Goal: Information Seeking & Learning: Learn about a topic

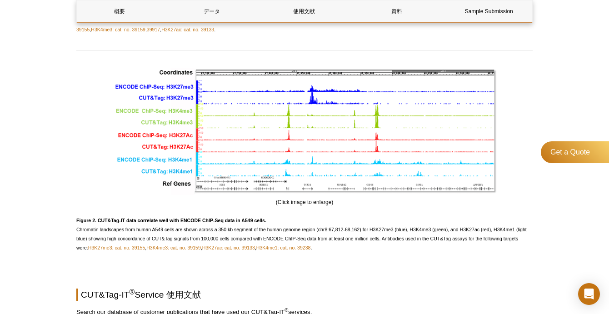
scroll to position [1014, 0]
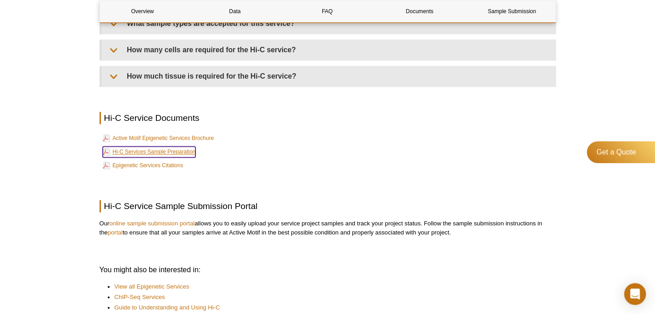
click at [183, 146] on link "Hi-C Services Sample Preparation" at bounding box center [149, 151] width 93 height 11
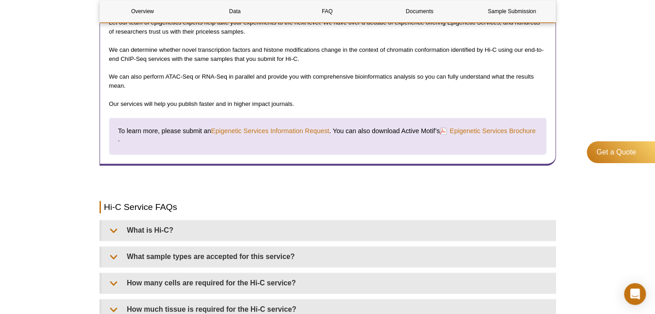
scroll to position [1363, 0]
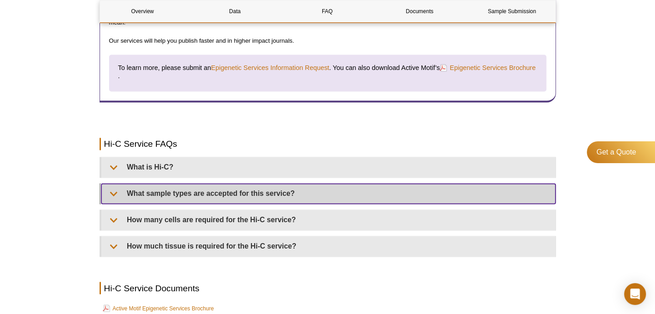
click at [283, 196] on summary "What sample types are accepted for this service?" at bounding box center [328, 194] width 454 height 20
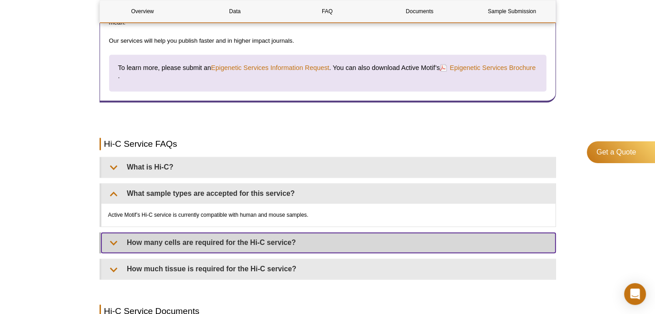
click at [306, 238] on summary "How many cells are required for the Hi-C service?" at bounding box center [328, 243] width 454 height 20
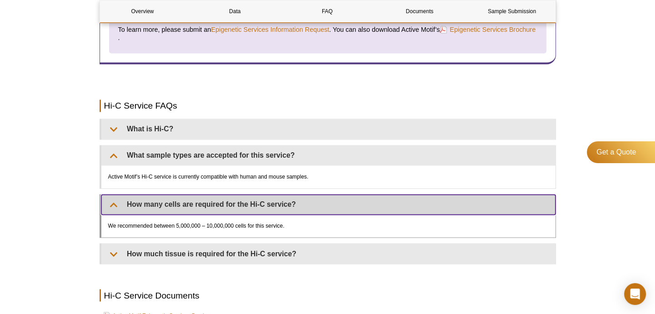
scroll to position [1408, 0]
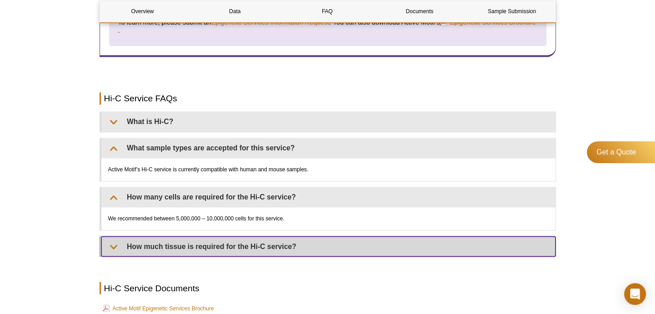
click at [306, 238] on summary "How much tissue is required for the Hi-C service?" at bounding box center [328, 246] width 454 height 20
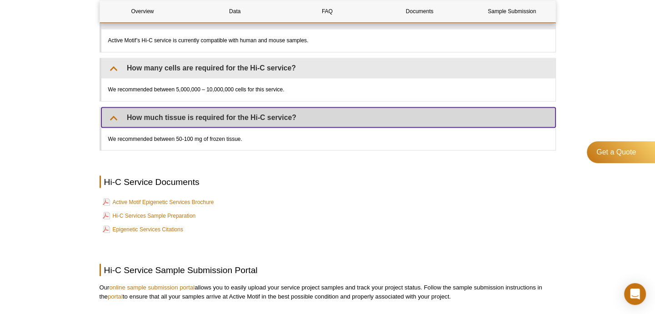
scroll to position [1544, 0]
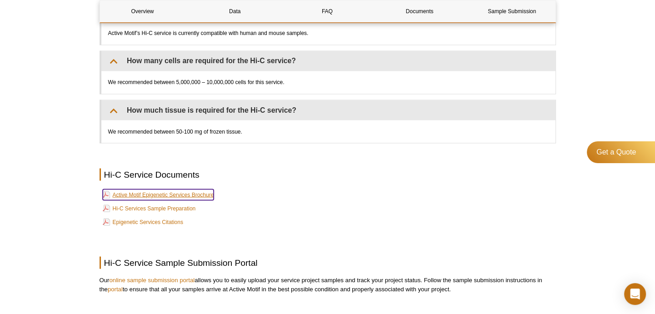
click at [208, 190] on link "Active Motif Epigenetic Services Brochure" at bounding box center [158, 194] width 111 height 11
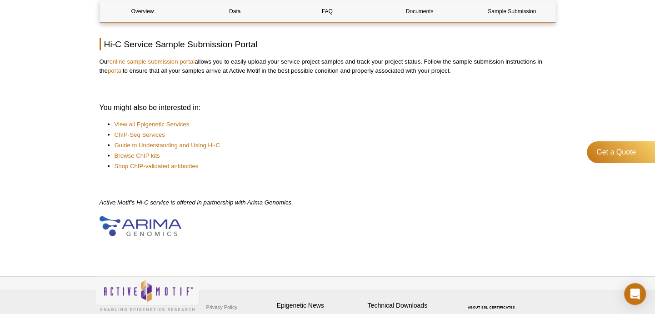
scroll to position [1772, 0]
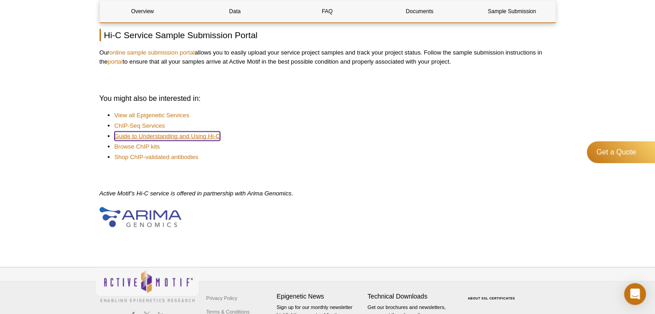
click at [198, 134] on link "Guide to Understanding and Using Hi-C​" at bounding box center [166, 136] width 105 height 9
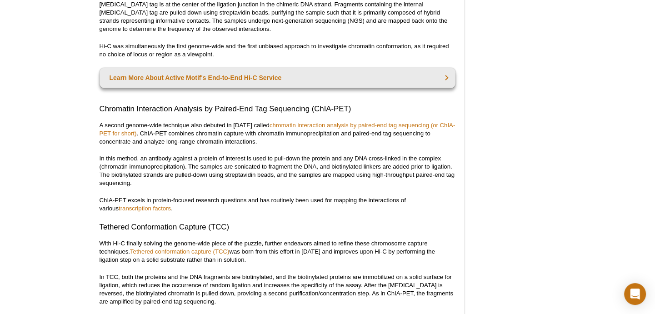
scroll to position [1011, 0]
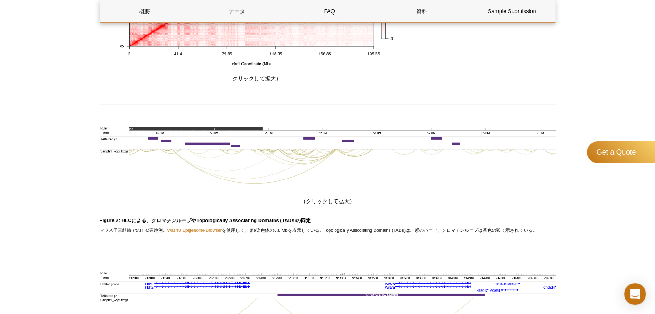
scroll to position [761, 0]
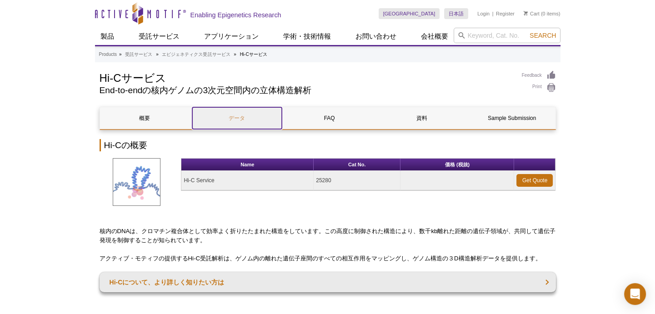
click at [239, 121] on link "データ" at bounding box center [236, 118] width 89 height 22
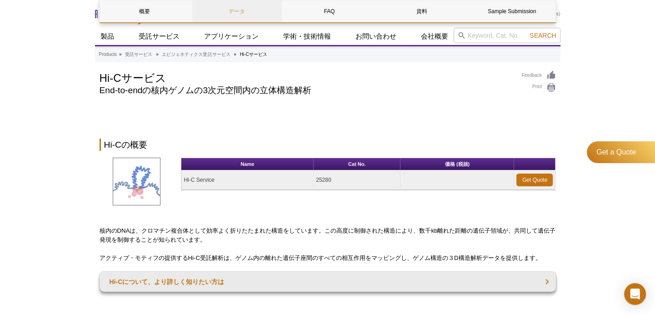
scroll to position [559, 0]
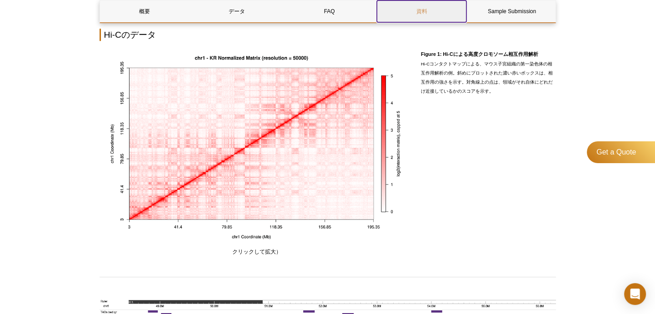
click at [414, 15] on link "資料" at bounding box center [421, 11] width 89 height 22
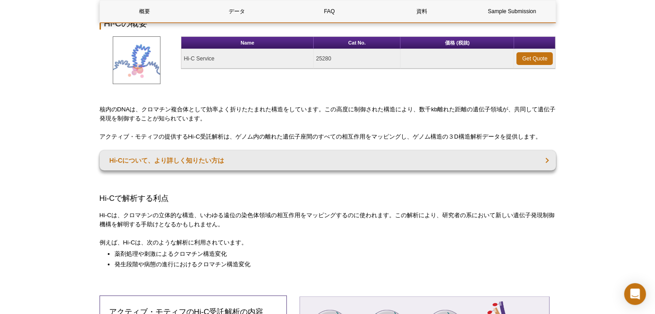
scroll to position [114, 0]
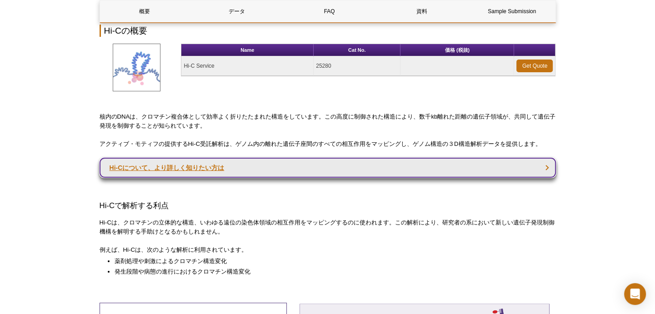
click at [193, 168] on link "Hi-Cについて、より詳しく知りたい方は" at bounding box center [327, 168] width 456 height 20
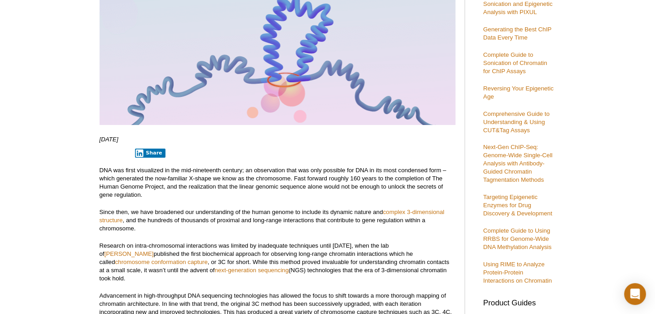
scroll to position [91, 0]
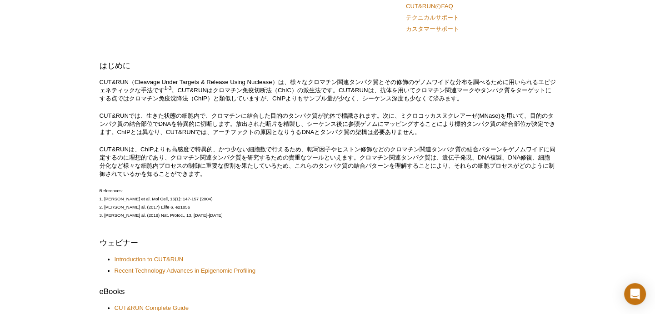
scroll to position [227, 0]
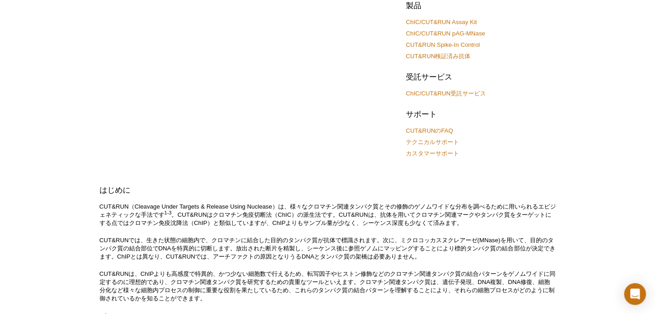
scroll to position [136, 0]
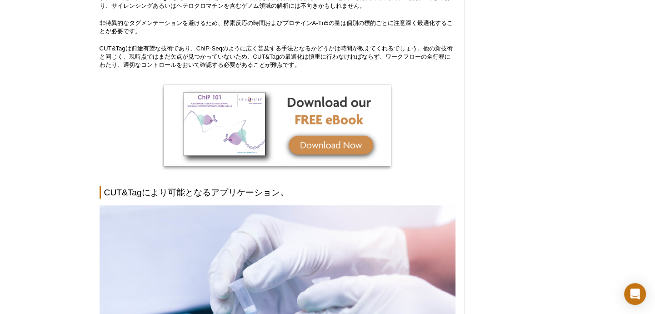
scroll to position [2694, 0]
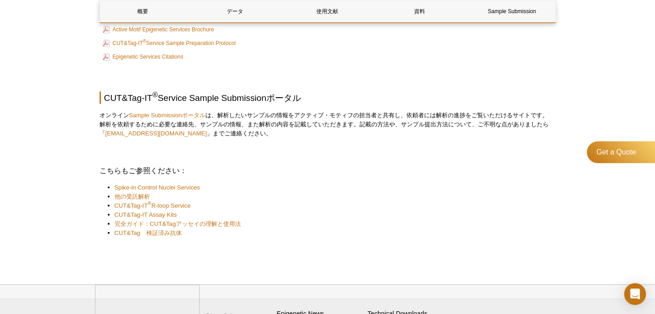
scroll to position [1544, 0]
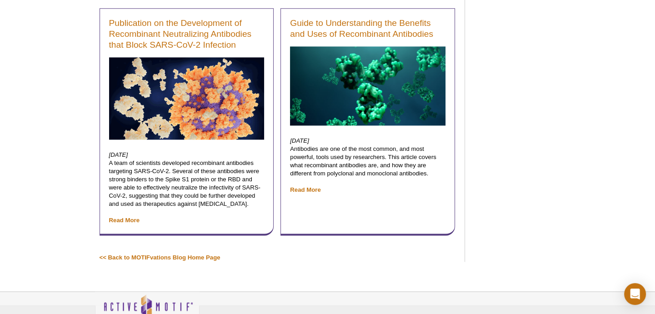
scroll to position [4511, 0]
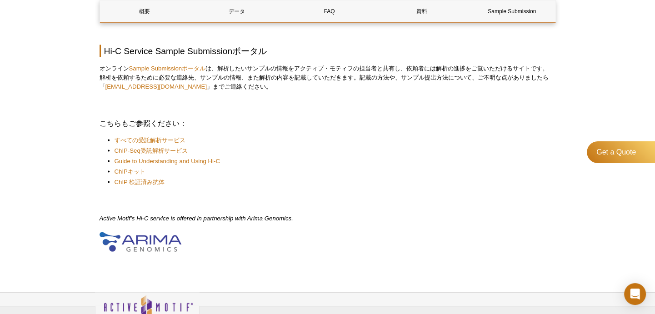
scroll to position [1624, 0]
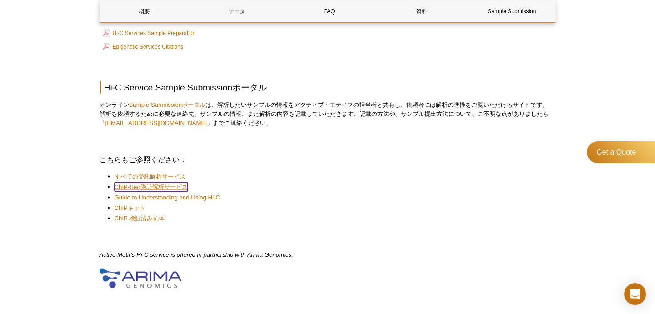
click at [179, 185] on link "ChIP-Seq受託解析サービス" at bounding box center [150, 186] width 73 height 9
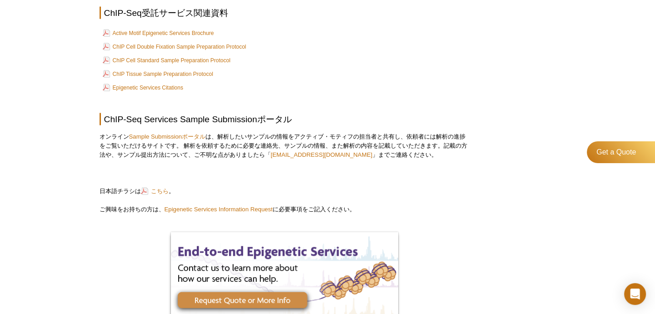
scroll to position [1779, 0]
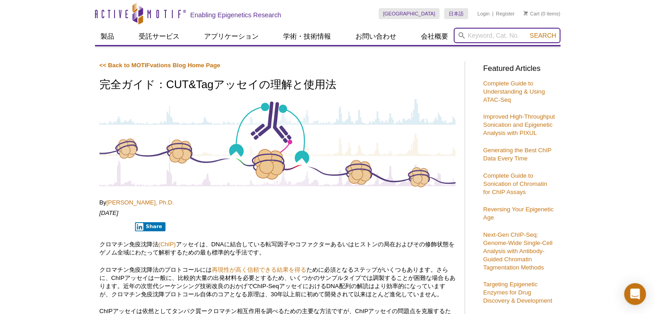
click at [486, 35] on input "search" at bounding box center [506, 35] width 107 height 15
type input "CUT&RUN"
click at [526, 31] on button "Search" at bounding box center [542, 35] width 32 height 8
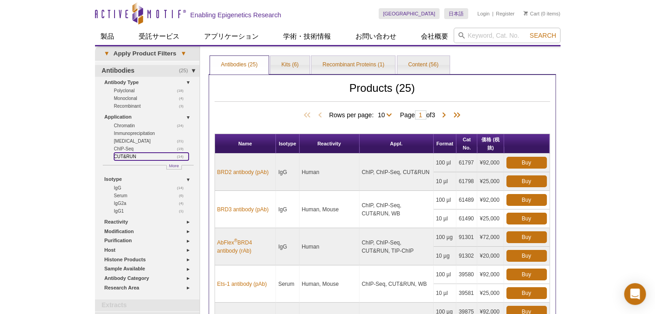
click at [131, 156] on link "(14) CUT&RUN" at bounding box center [151, 157] width 74 height 8
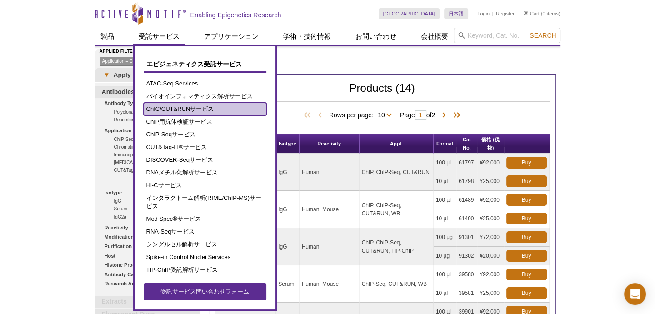
click at [179, 109] on link "ChIC/CUT&RUNサービス" at bounding box center [205, 109] width 123 height 13
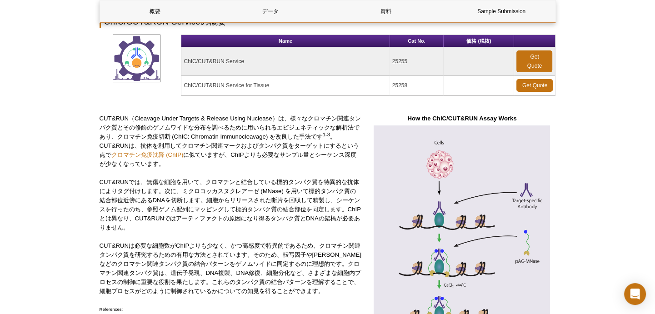
scroll to position [107, 0]
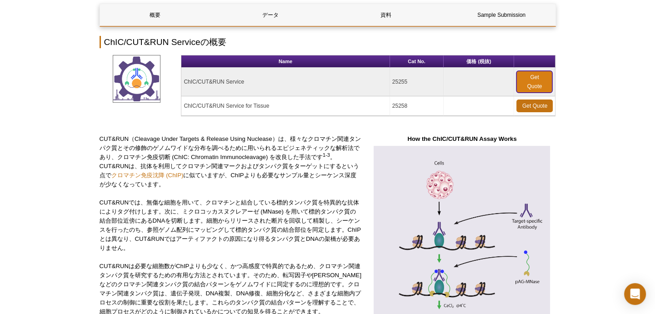
click at [536, 74] on link "Get Quote" at bounding box center [534, 82] width 36 height 22
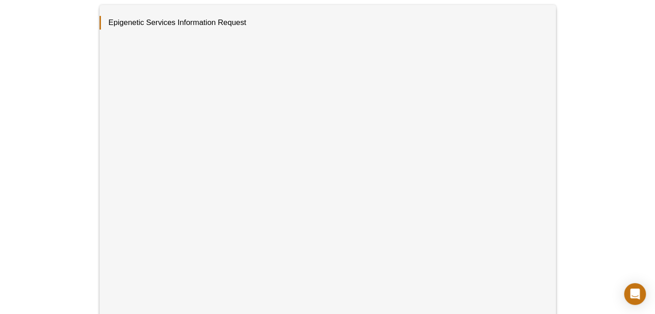
scroll to position [136, 0]
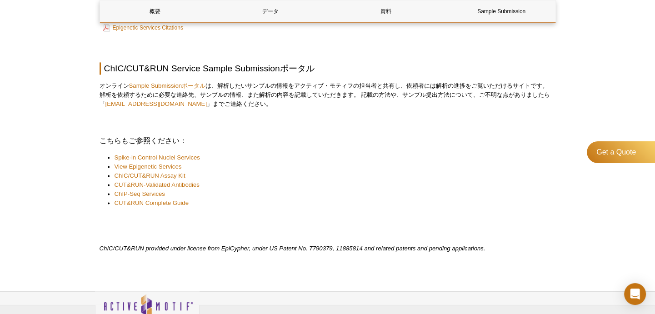
scroll to position [1333, 0]
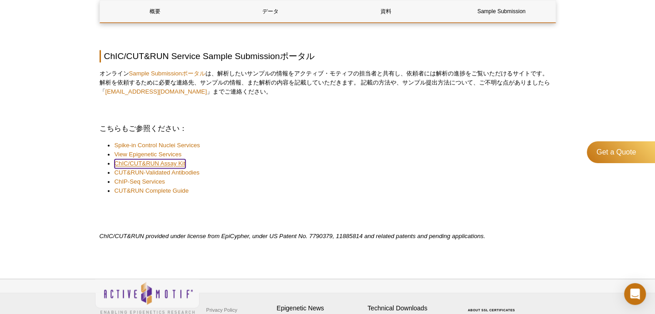
click at [169, 167] on link "ChIC/CUT&RUN Assay Kit" at bounding box center [149, 163] width 71 height 9
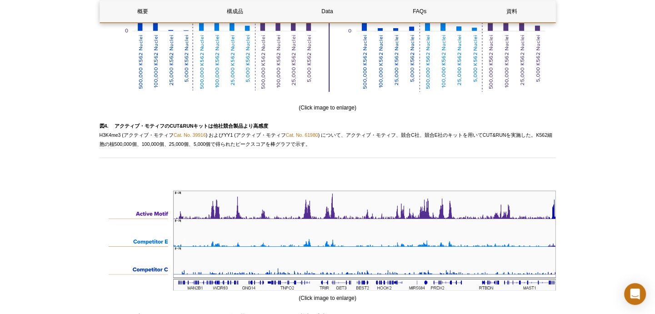
scroll to position [2180, 0]
